Goal: Information Seeking & Learning: Learn about a topic

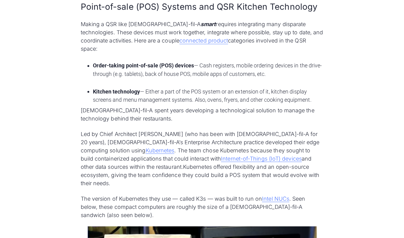
scroll to position [576, 0]
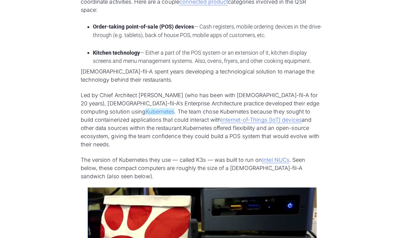
click at [145, 108] on link "Kubernetes" at bounding box center [159, 111] width 29 height 7
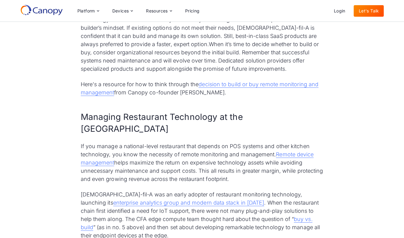
scroll to position [2426, 0]
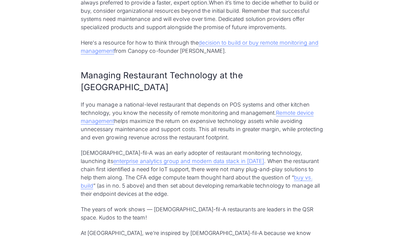
drag, startPoint x: 289, startPoint y: 142, endPoint x: 290, endPoint y: 146, distance: 4.0
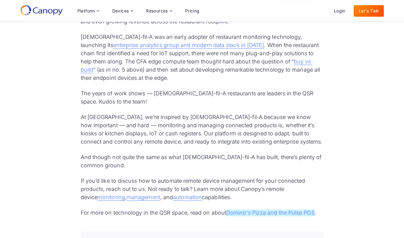
scroll to position [2547, 0]
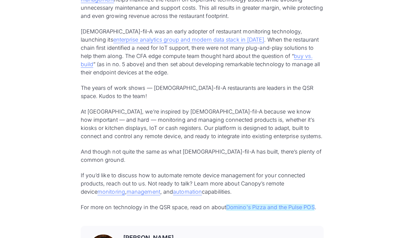
click at [261, 204] on link "Domino's Pizza and the Pulse POS" at bounding box center [270, 207] width 89 height 7
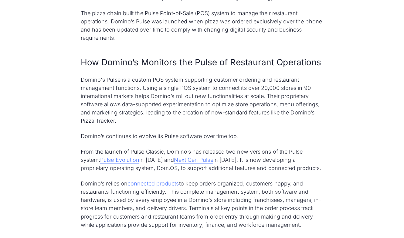
scroll to position [425, 0]
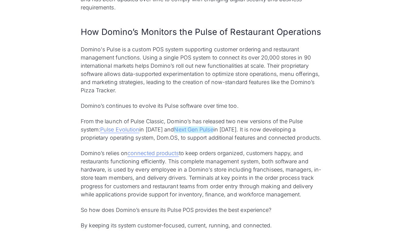
click at [189, 127] on link "Next Gen Pulse" at bounding box center [193, 129] width 39 height 7
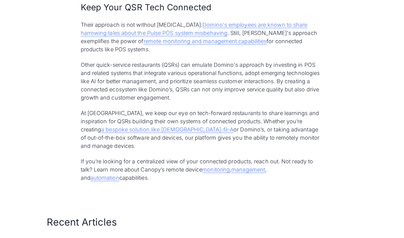
scroll to position [1910, 0]
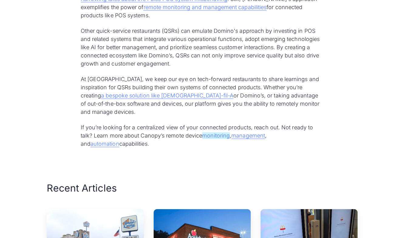
click at [219, 132] on link "monitoring" at bounding box center [216, 135] width 28 height 7
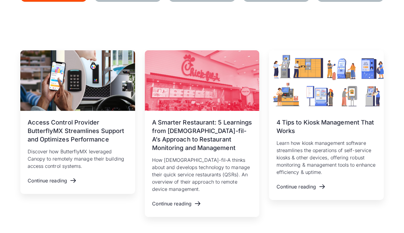
scroll to position [879, 0]
